Goal: Answer question/provide support: Share knowledge or assist other users

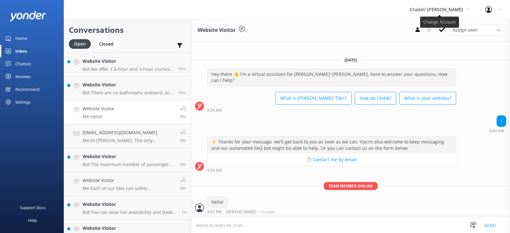
click at [436, 10] on span "Cruisin' [PERSON_NAME]" at bounding box center [437, 9] width 54 height 6
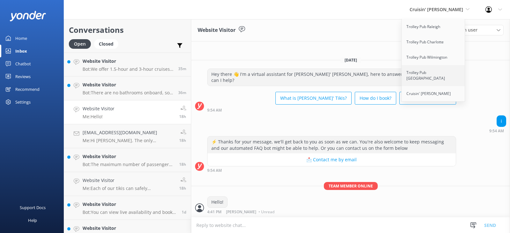
click at [434, 73] on link "Trolley Pub [GEOGRAPHIC_DATA]" at bounding box center [434, 75] width 64 height 21
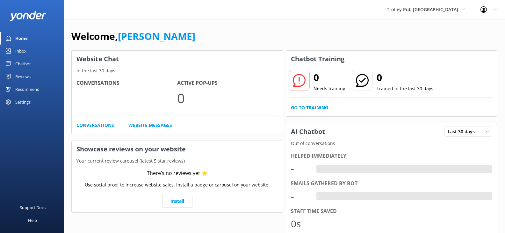
click at [24, 51] on div "Inbox" at bounding box center [20, 51] width 11 height 13
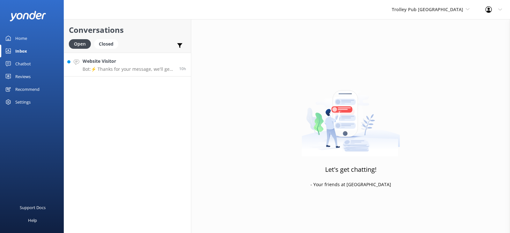
click at [143, 65] on div "Website Visitor Bot: ⚡ Thanks for your message, we'll get back to you as soon a…" at bounding box center [129, 65] width 92 height 14
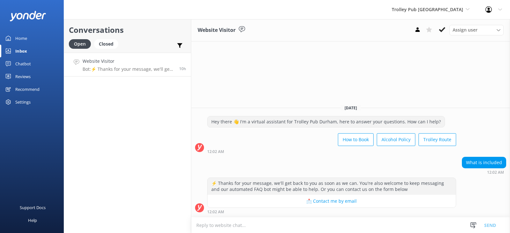
click at [216, 228] on textarea at bounding box center [350, 225] width 319 height 16
type textarea "O"
type textarea "A certified driver, the use of our sound system, a cooler with ice."
click at [489, 224] on button "Send" at bounding box center [490, 225] width 24 height 16
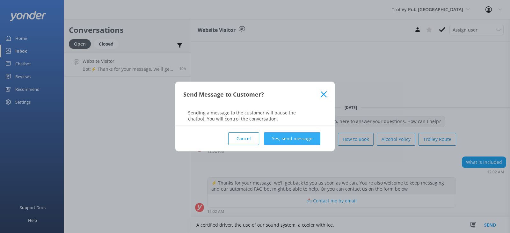
click at [286, 140] on button "Yes, send message" at bounding box center [292, 138] width 56 height 13
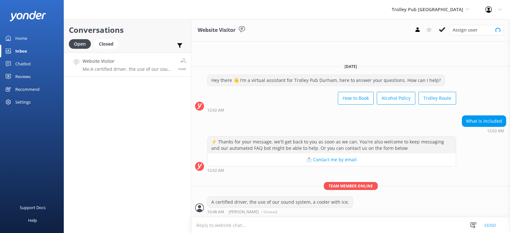
click at [439, 13] on span "Trolley Pub [GEOGRAPHIC_DATA]" at bounding box center [431, 9] width 78 height 7
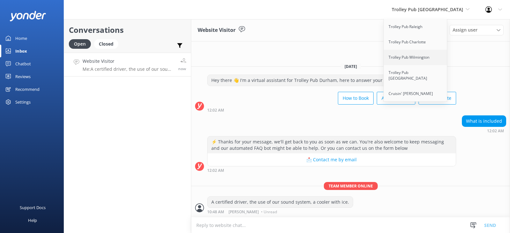
click at [440, 59] on link "Trolley Pub Wilmington" at bounding box center [416, 57] width 64 height 15
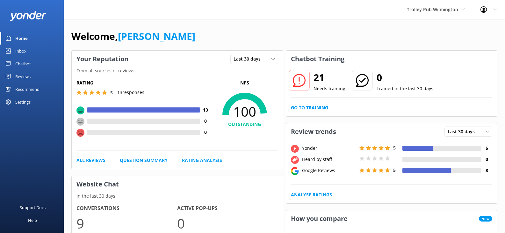
click at [17, 49] on div "Inbox" at bounding box center [20, 51] width 11 height 13
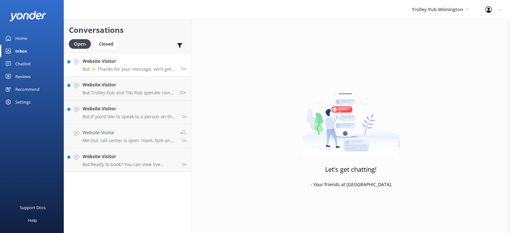
click at [142, 65] on div "Website Visitor Bot: ⚡ Thanks for your message, we'll get back to you as soon a…" at bounding box center [129, 65] width 93 height 14
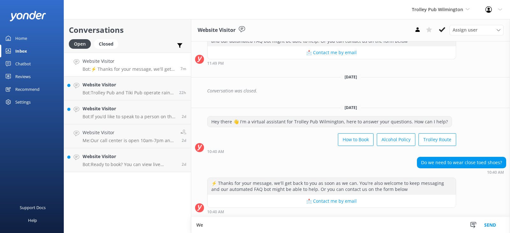
scroll to position [91, 0]
type textarea "We recommend wearing shoes that are comfortable and allow you to pedal."
click at [494, 224] on button "Send" at bounding box center [490, 225] width 24 height 16
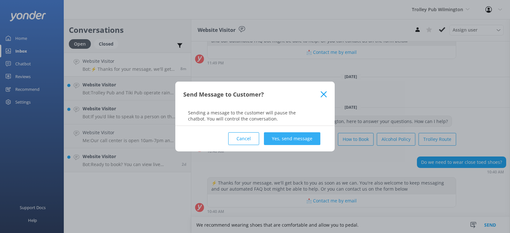
click at [301, 140] on button "Yes, send message" at bounding box center [292, 138] width 56 height 13
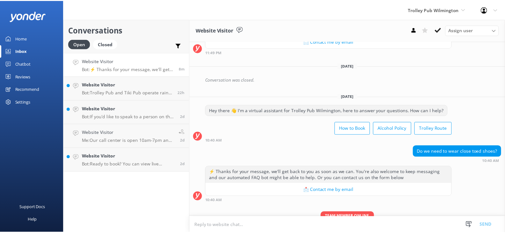
scroll to position [132, 0]
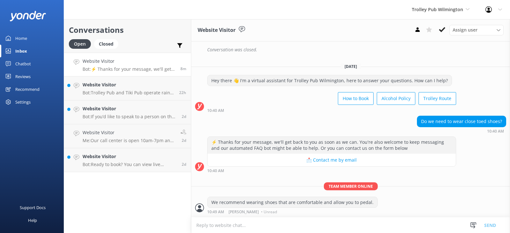
click at [19, 38] on div "Home" at bounding box center [21, 38] width 12 height 13
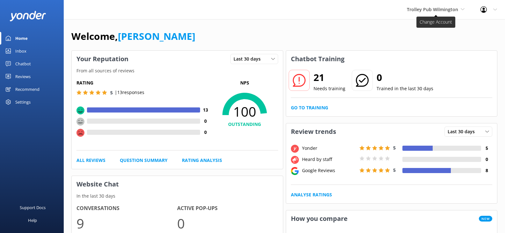
click at [462, 9] on use at bounding box center [463, 9] width 4 height 2
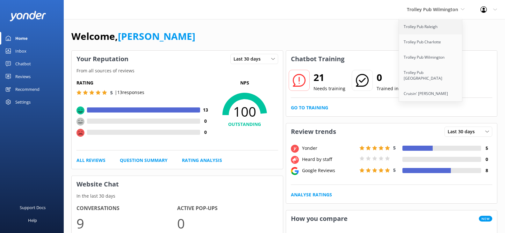
click at [429, 30] on link "Trolley Pub Raleigh" at bounding box center [431, 26] width 64 height 15
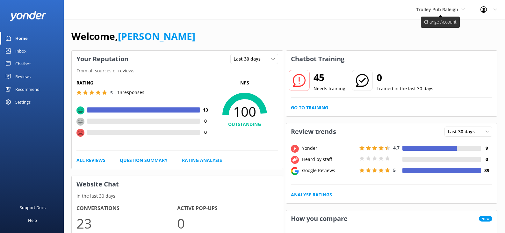
click at [439, 7] on span "Trolley Pub Raleigh" at bounding box center [437, 9] width 42 height 6
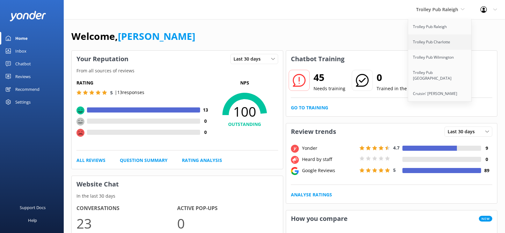
click at [439, 41] on link "Trolley Pub Charlotte" at bounding box center [440, 41] width 64 height 15
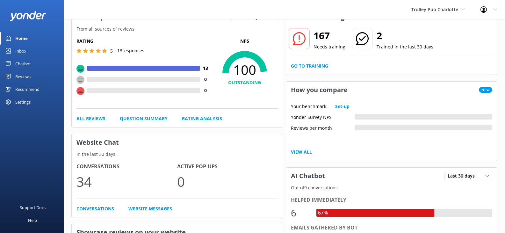
scroll to position [32, 0]
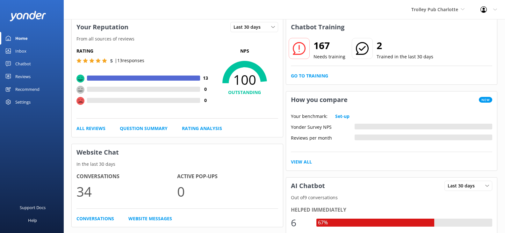
click at [304, 48] on icon at bounding box center [299, 48] width 13 height 13
click at [324, 45] on h2 "167" at bounding box center [330, 45] width 32 height 15
click at [23, 62] on div "Chatbot" at bounding box center [23, 63] width 16 height 13
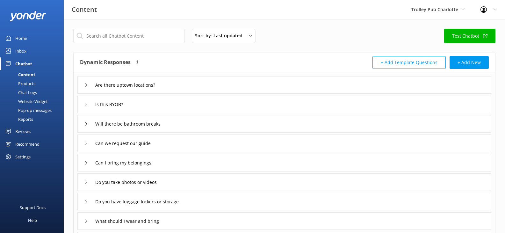
click at [214, 84] on div "Are there uptown locations?" at bounding box center [284, 85] width 414 height 18
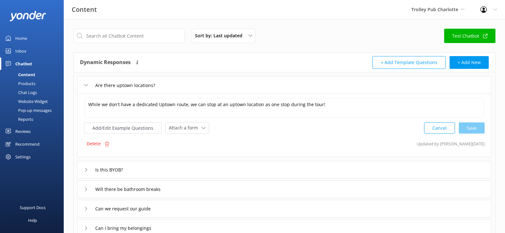
click at [293, 43] on div "Sort by: Last updated Title Last updated Test Chatbot" at bounding box center [284, 38] width 422 height 18
click at [148, 170] on div "Is this BYOB?" at bounding box center [284, 170] width 414 height 18
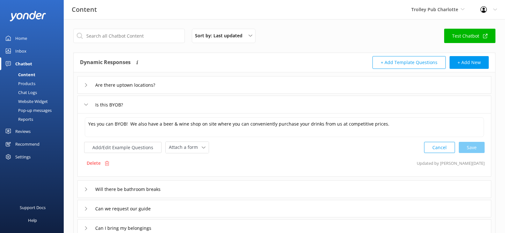
click at [436, 147] on button "Cancel" at bounding box center [439, 147] width 31 height 11
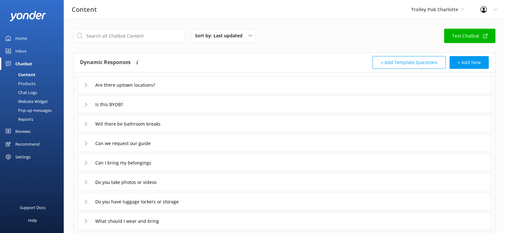
click at [177, 107] on div "Is this BYOB?" at bounding box center [284, 105] width 414 height 18
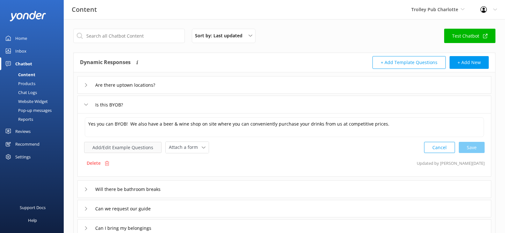
click at [127, 148] on button "Add/Edit Example Questions" at bounding box center [122, 147] width 77 height 11
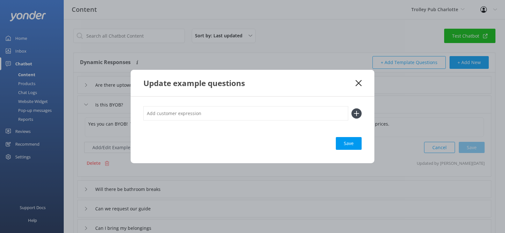
click at [358, 83] on icon at bounding box center [359, 83] width 6 height 6
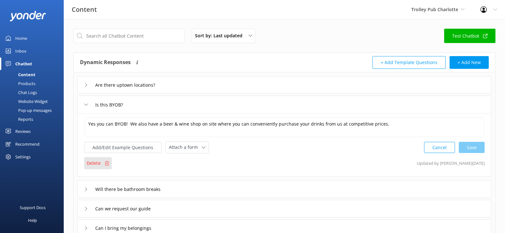
click at [103, 163] on div "Delete" at bounding box center [98, 163] width 28 height 12
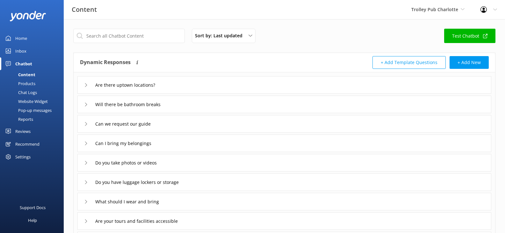
click at [204, 101] on div "Will there be bathroom breaks" at bounding box center [284, 105] width 414 height 18
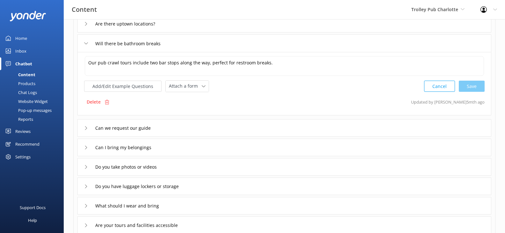
scroll to position [64, 0]
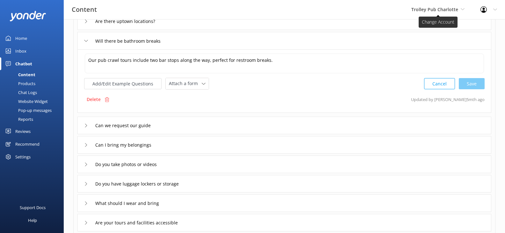
click at [430, 12] on span "Trolley Pub Charlotte" at bounding box center [434, 9] width 47 height 6
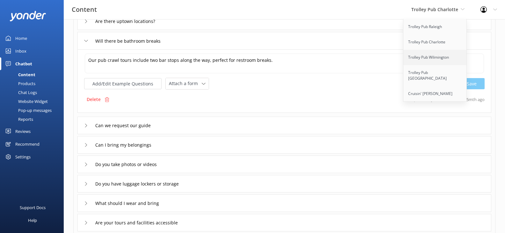
click at [428, 58] on link "Trolley Pub Wilmington" at bounding box center [435, 57] width 64 height 15
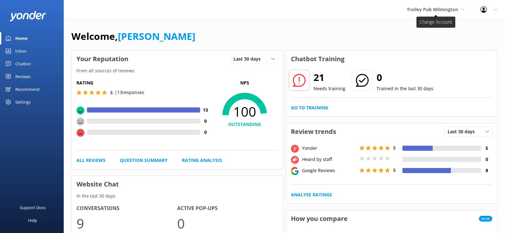
click at [442, 10] on span "Trolley Pub Wilmington" at bounding box center [432, 9] width 51 height 6
click at [435, 10] on span "Trolley Pub Wilmington" at bounding box center [432, 9] width 51 height 6
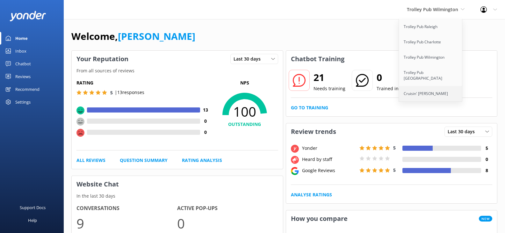
click at [436, 88] on link "Cruisin' [PERSON_NAME]" at bounding box center [431, 93] width 64 height 15
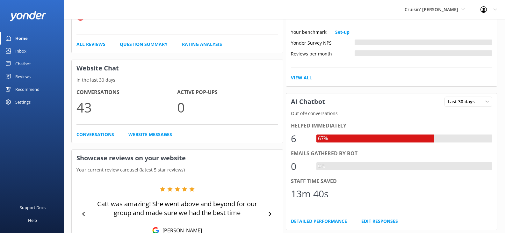
scroll to position [127, 0]
